Goal: Transaction & Acquisition: Subscribe to service/newsletter

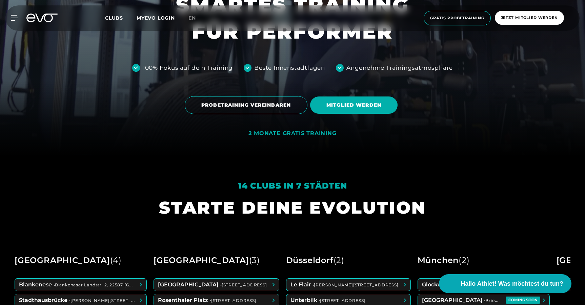
scroll to position [254, 0]
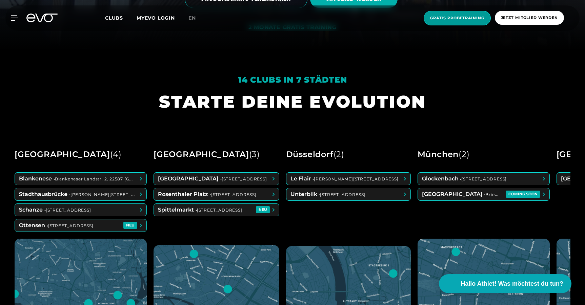
click at [454, 13] on span "Gratis Probetraining" at bounding box center [456, 18] width 67 height 15
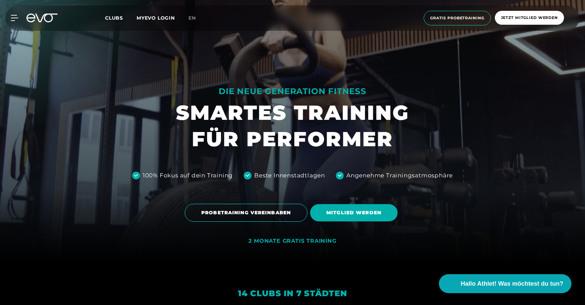
scroll to position [276, 0]
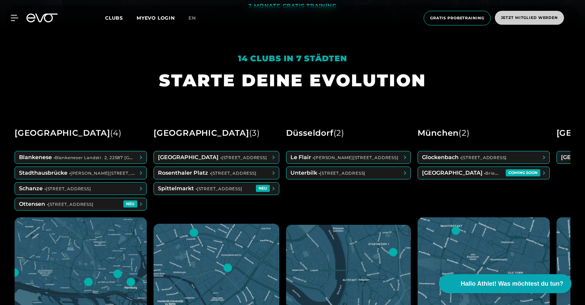
click at [530, 16] on span "Jetzt Mitglied werden" at bounding box center [529, 18] width 57 height 6
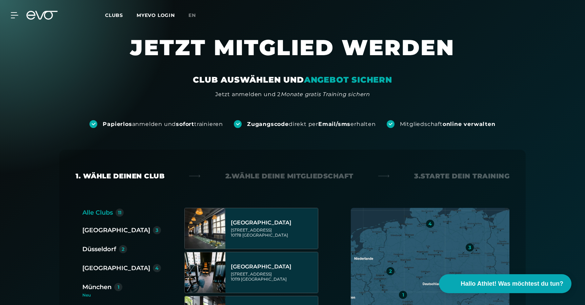
click at [158, 14] on link "MYEVO LOGIN" at bounding box center [156, 15] width 38 height 6
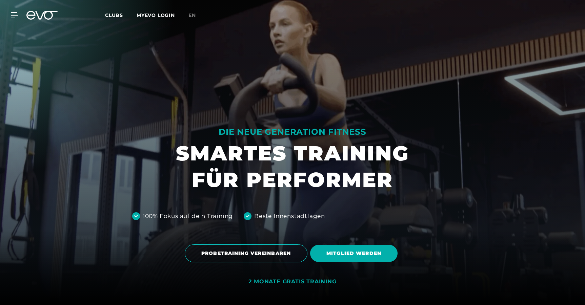
click at [161, 18] on link "MYEVO LOGIN" at bounding box center [156, 15] width 38 height 6
